Goal: Navigation & Orientation: Find specific page/section

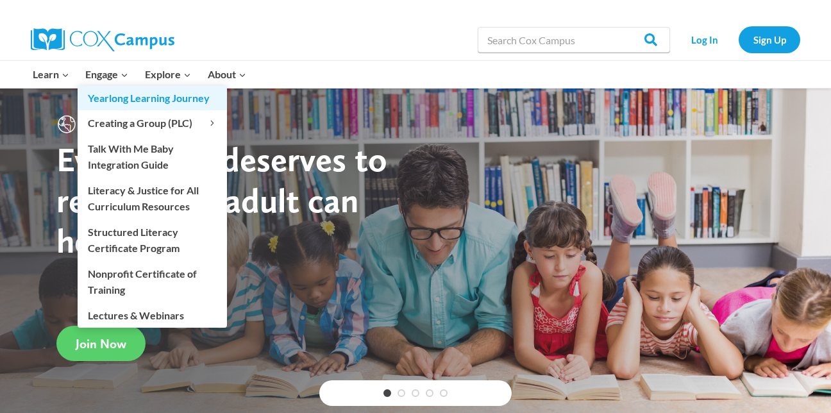
click at [134, 87] on link "Yearlong Learning Journey" at bounding box center [152, 98] width 149 height 24
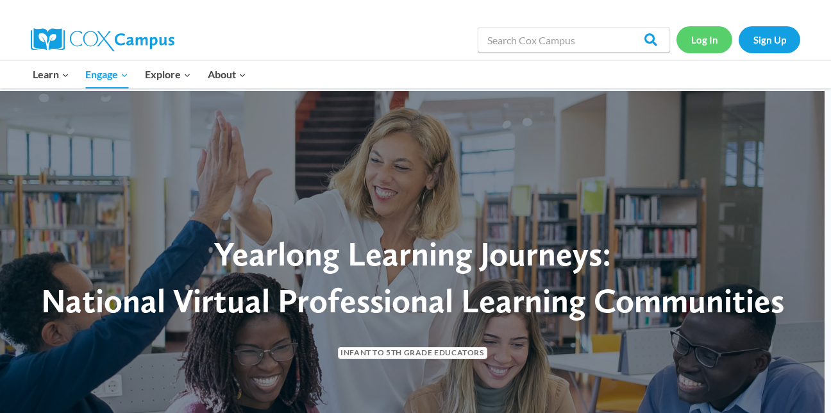
click at [715, 36] on link "Log In" at bounding box center [705, 39] width 56 height 26
